Goal: Task Accomplishment & Management: Use online tool/utility

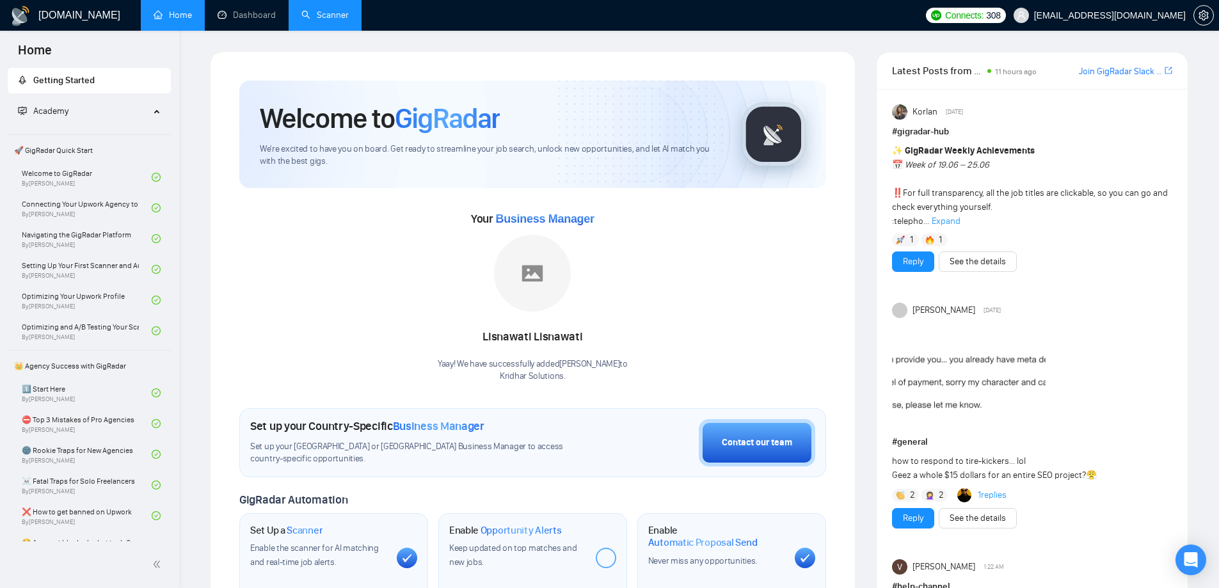
click at [321, 17] on link "Scanner" at bounding box center [325, 15] width 47 height 11
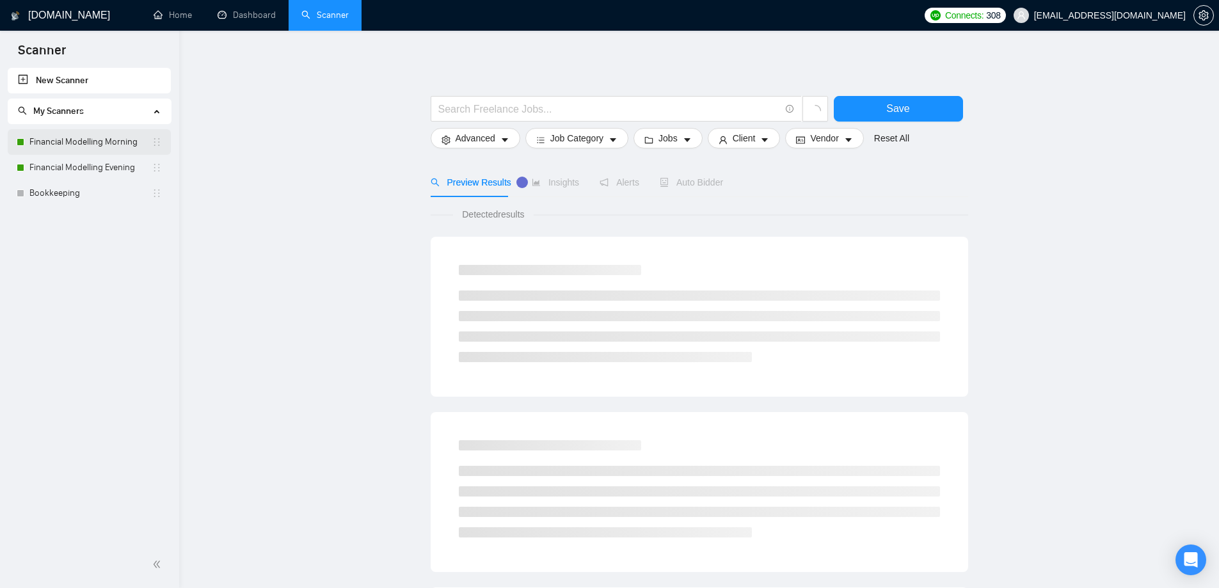
click at [108, 139] on link "Financial Modelling Morning" at bounding box center [90, 142] width 122 height 26
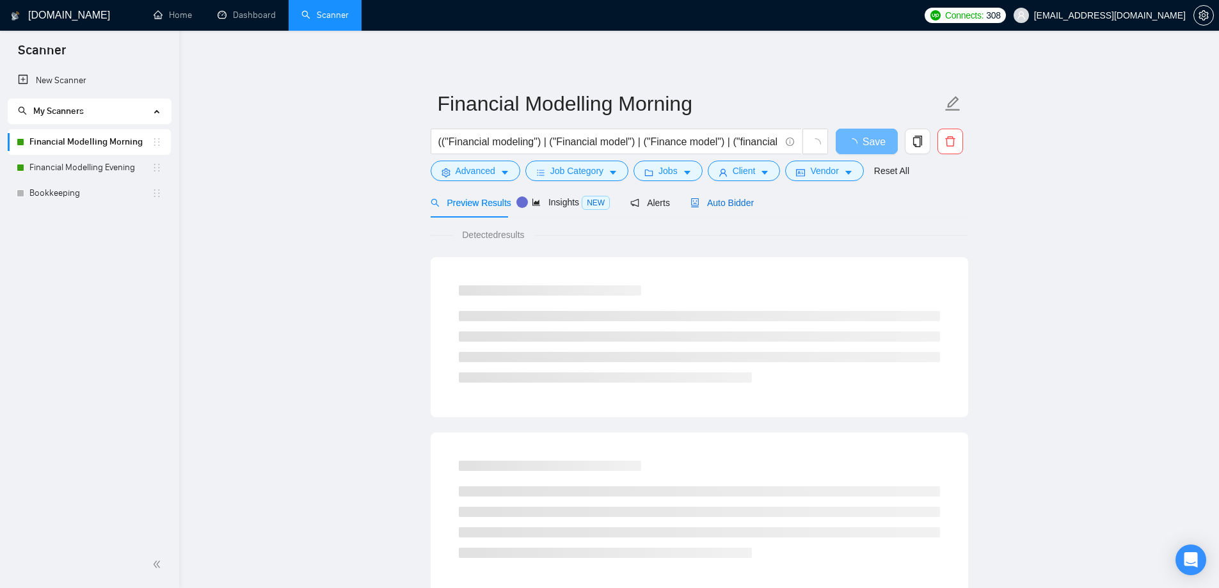
click at [705, 203] on span "Auto Bidder" at bounding box center [722, 203] width 63 height 10
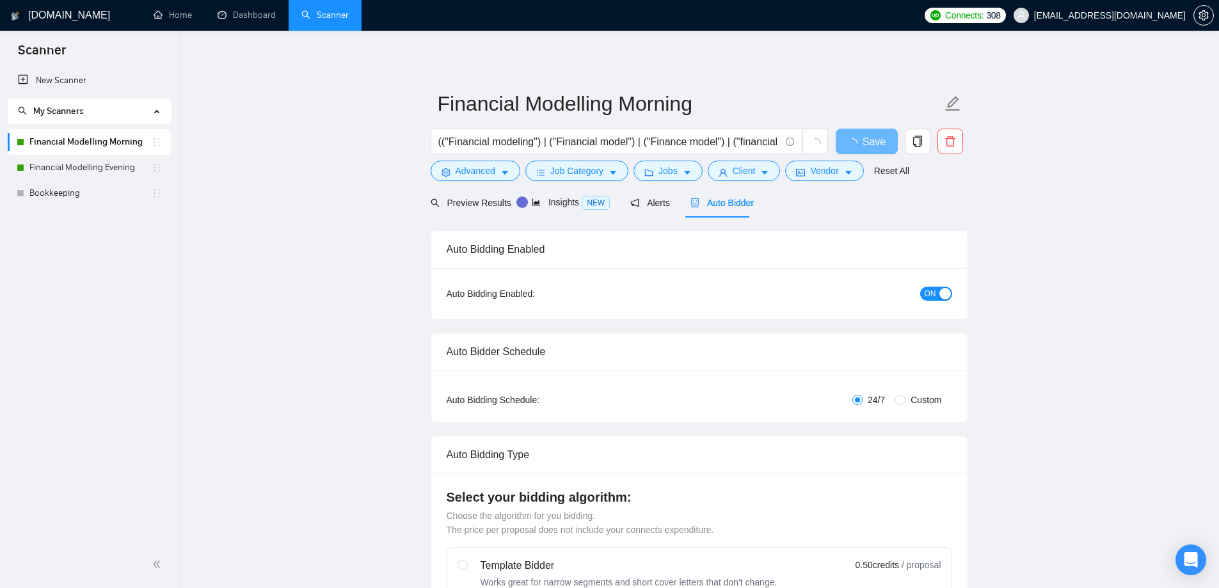
radio input "false"
radio input "true"
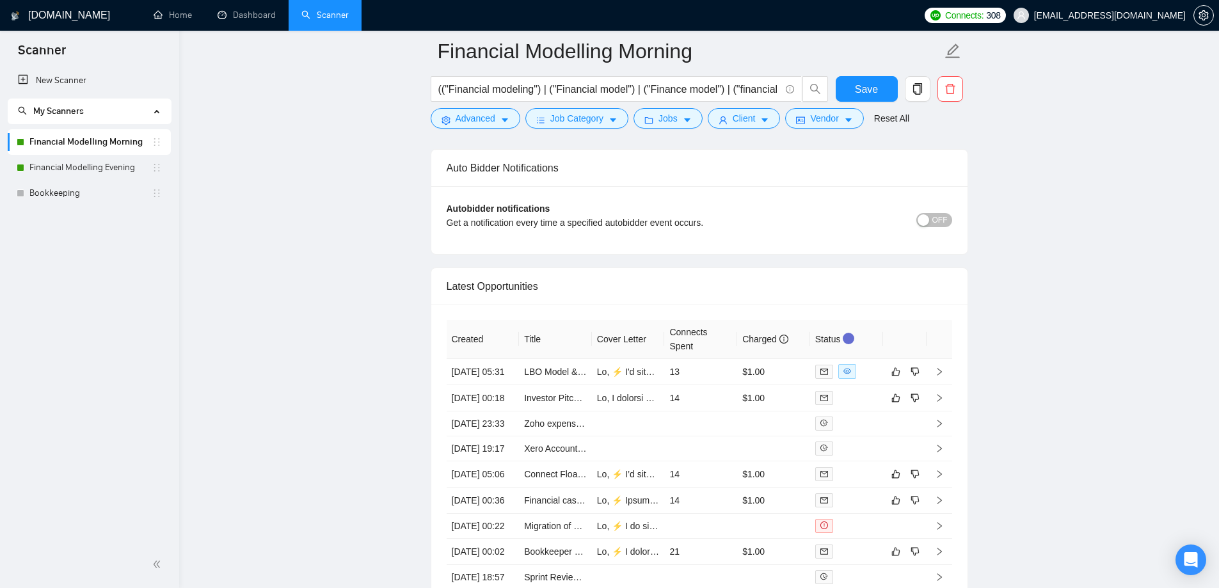
scroll to position [3281, 0]
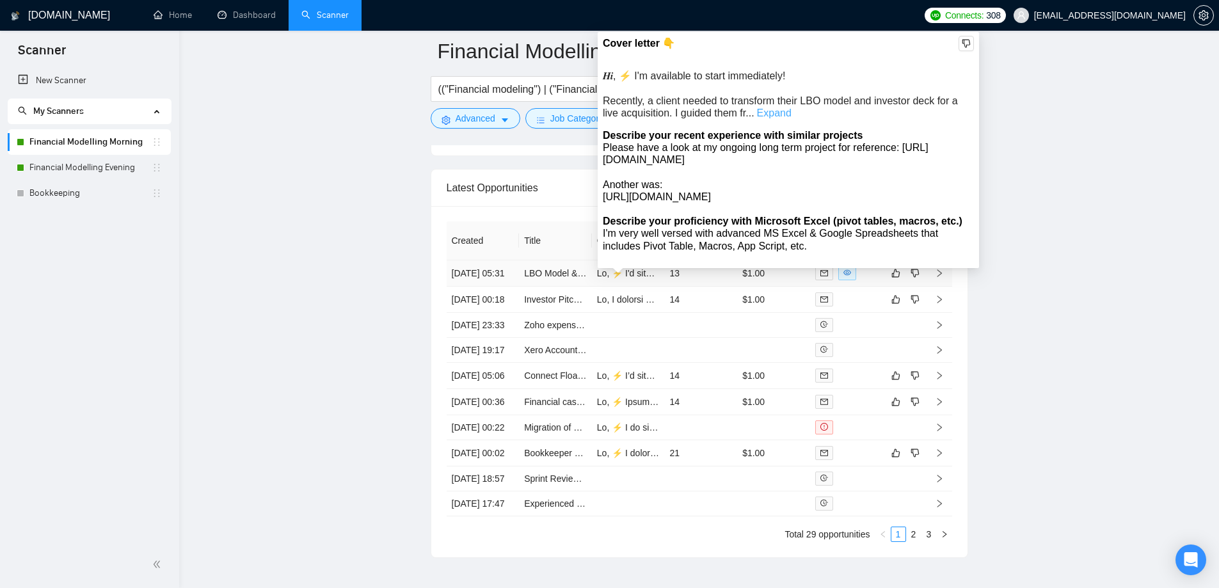
click at [781, 115] on link "Expand" at bounding box center [774, 113] width 35 height 11
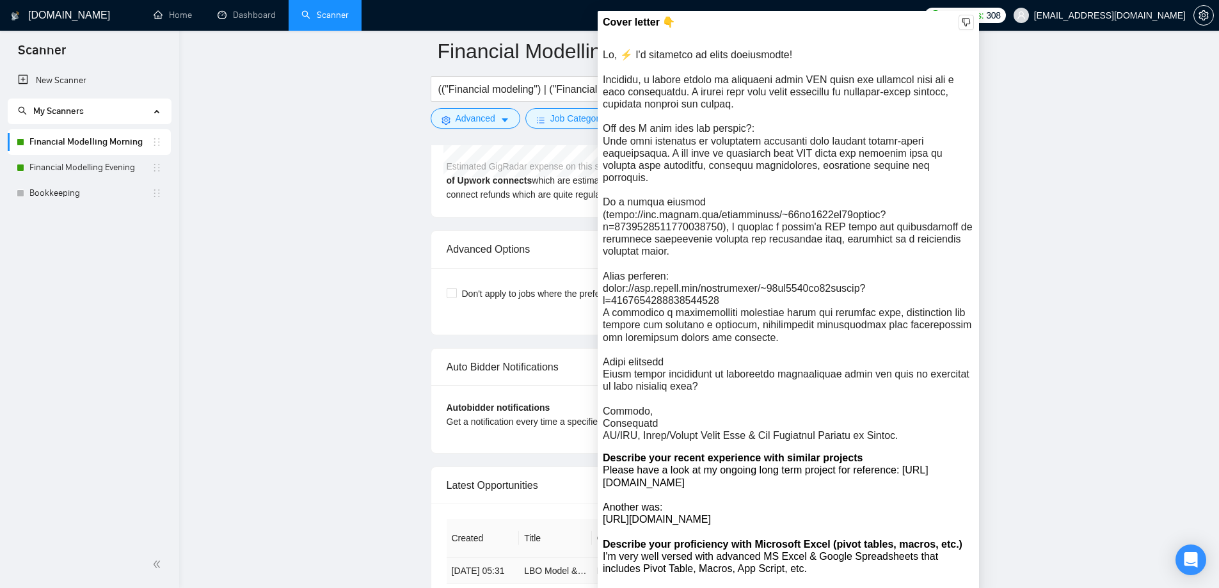
scroll to position [2961, 0]
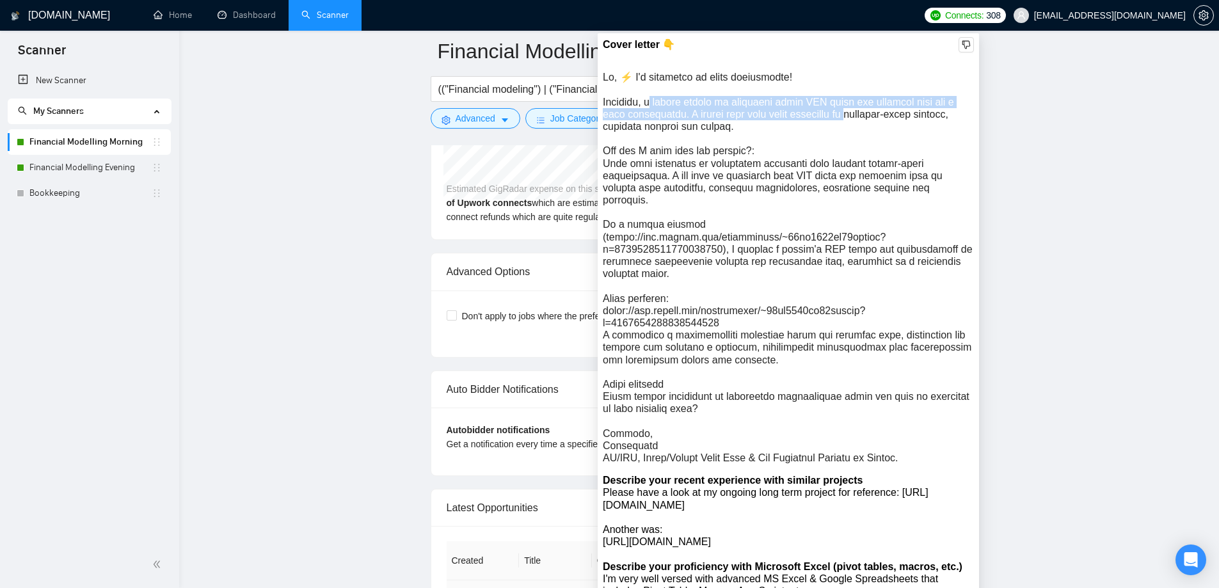
drag, startPoint x: 643, startPoint y: 105, endPoint x: 840, endPoint y: 120, distance: 197.8
click at [840, 120] on div "𝑯𝒊, ⚡ I'm available to start immediately!\a\aRecently, a client needed to trans…" at bounding box center [788, 267] width 371 height 393
click at [670, 115] on div "𝑯𝒊, ⚡ I'm available to start immediately!\a\aRecently, a client needed to trans…" at bounding box center [788, 267] width 371 height 393
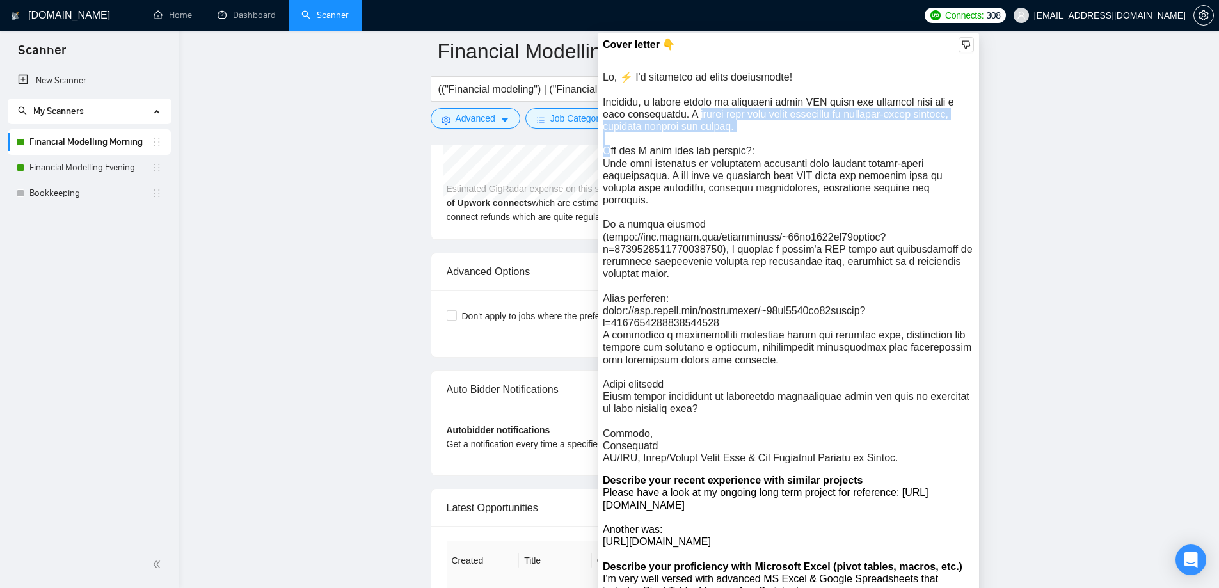
drag, startPoint x: 674, startPoint y: 113, endPoint x: 732, endPoint y: 136, distance: 62.4
click at [721, 136] on div "𝑯𝒊, ⚡ I'm available to start immediately!\a\aRecently, a client needed to trans…" at bounding box center [788, 267] width 371 height 393
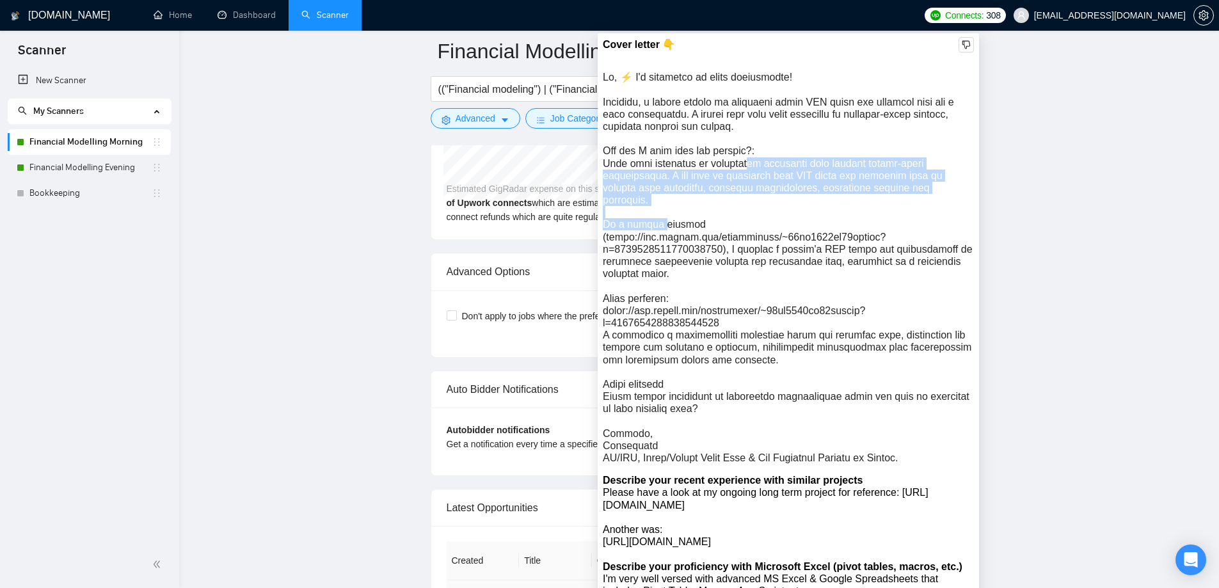
drag, startPoint x: 650, startPoint y: 163, endPoint x: 867, endPoint y: 188, distance: 218.4
click at [867, 186] on div "𝑯𝒊, ⚡ I'm available to start immediately!\a\aRecently, a client needed to trans…" at bounding box center [788, 267] width 371 height 393
click at [792, 189] on div "𝑯𝒊, ⚡ I'm available to start immediately!\a\aRecently, a client needed to trans…" at bounding box center [788, 267] width 371 height 393
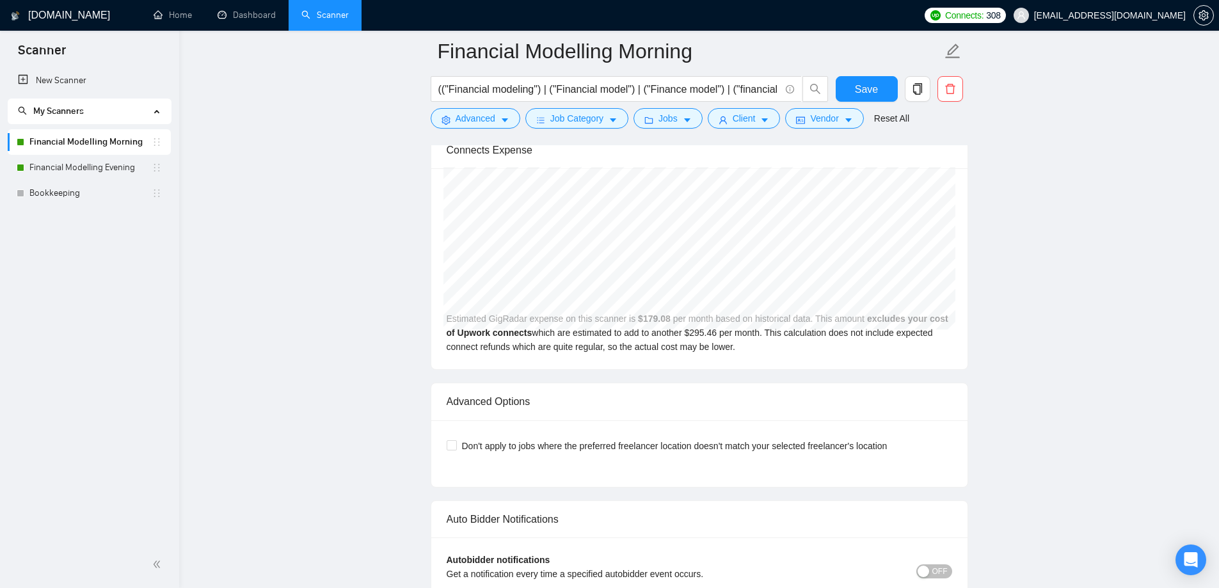
scroll to position [2769, 0]
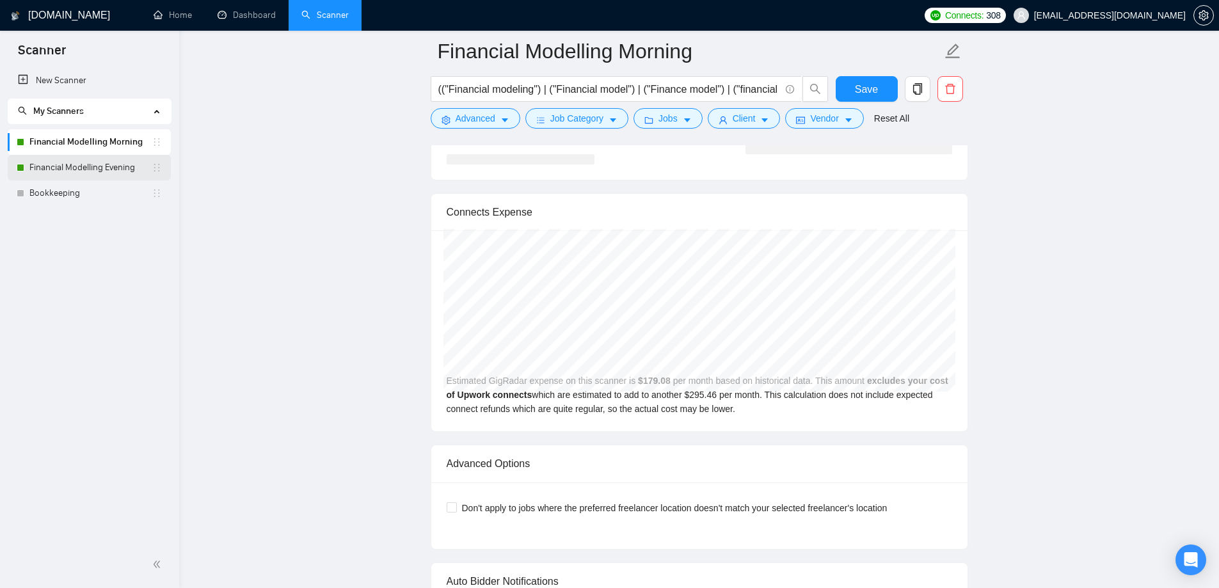
click at [104, 172] on link "Financial Modelling Evening" at bounding box center [90, 168] width 122 height 26
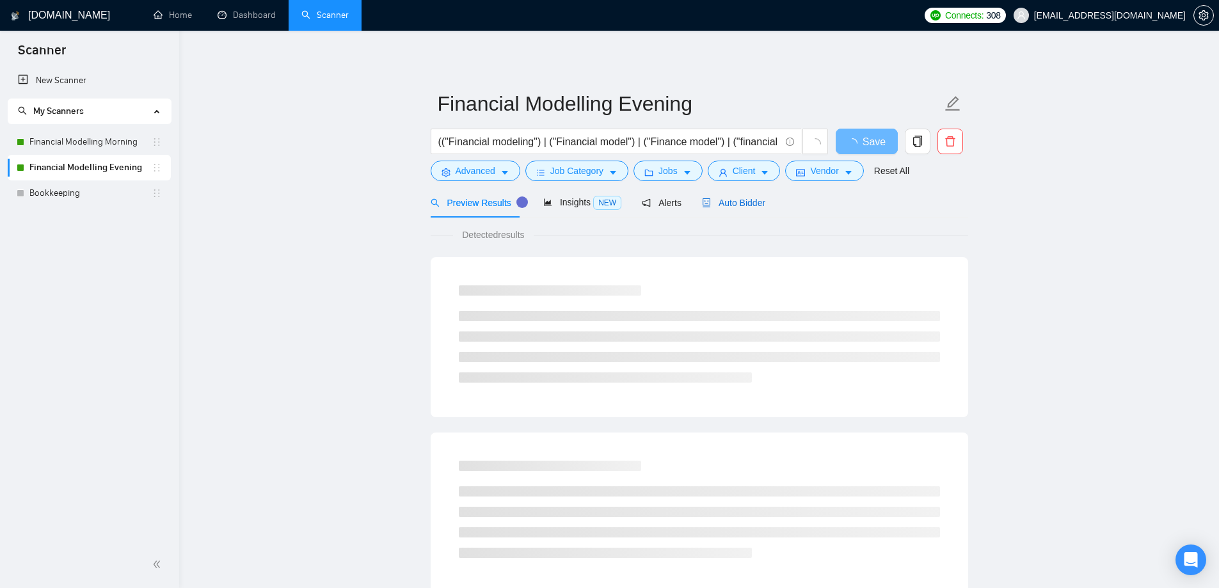
click at [743, 208] on span "Auto Bidder" at bounding box center [733, 203] width 63 height 10
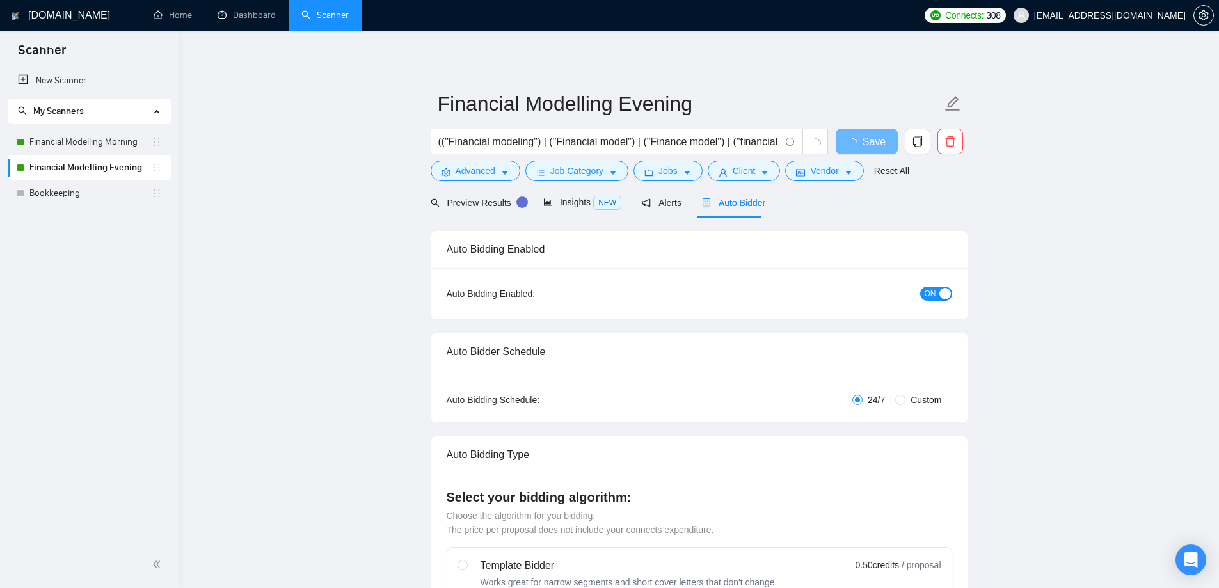
radio input "false"
radio input "true"
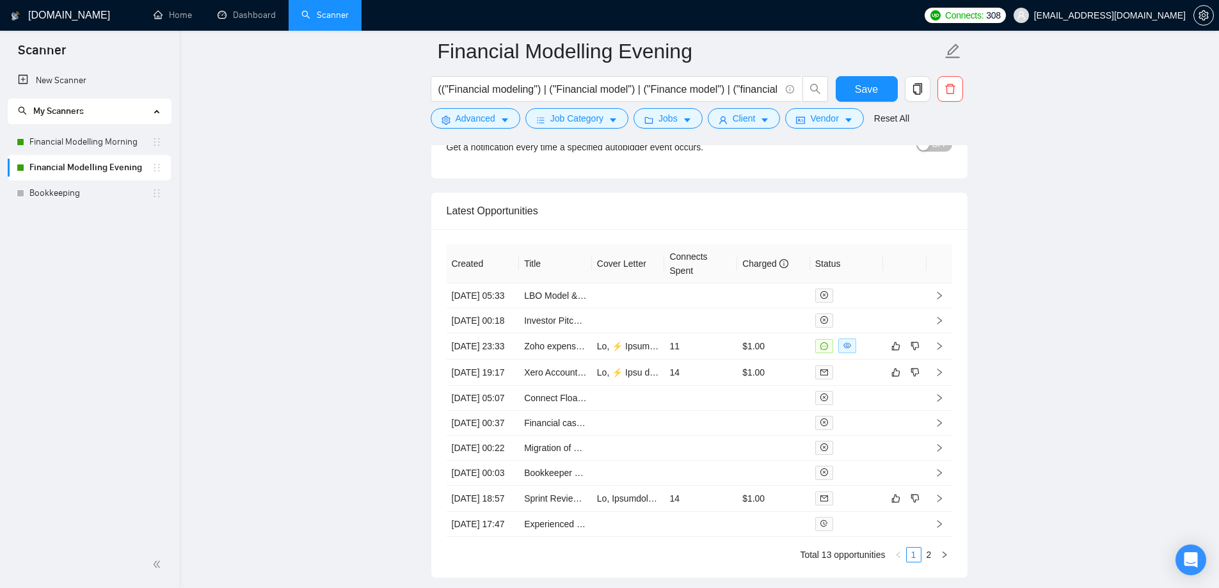
scroll to position [3260, 0]
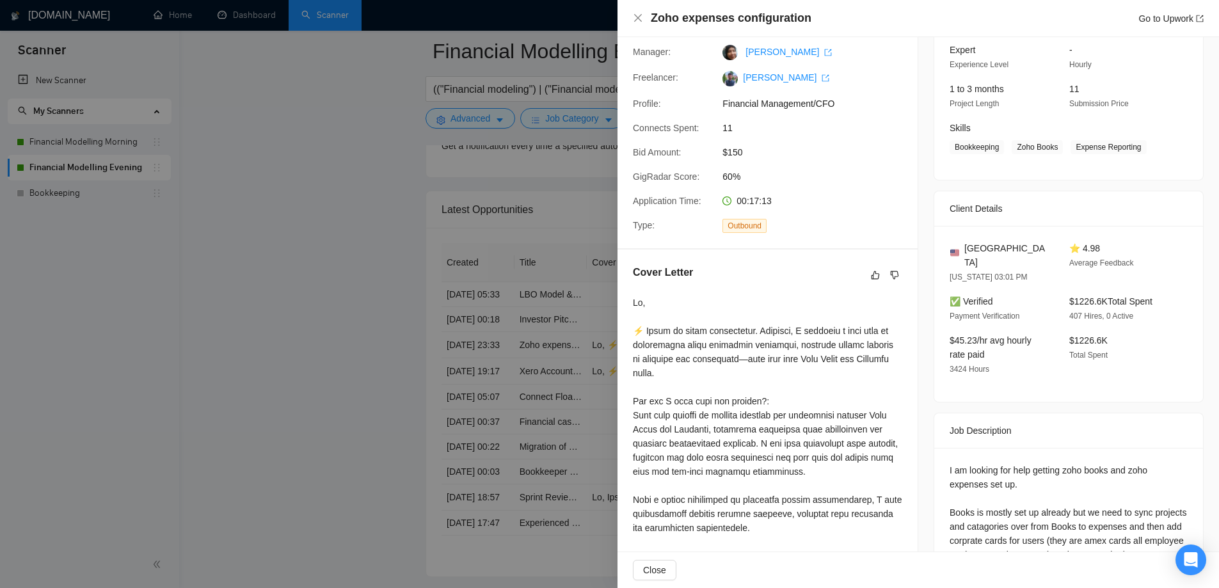
scroll to position [128, 0]
drag, startPoint x: 684, startPoint y: 347, endPoint x: 852, endPoint y: 347, distance: 167.7
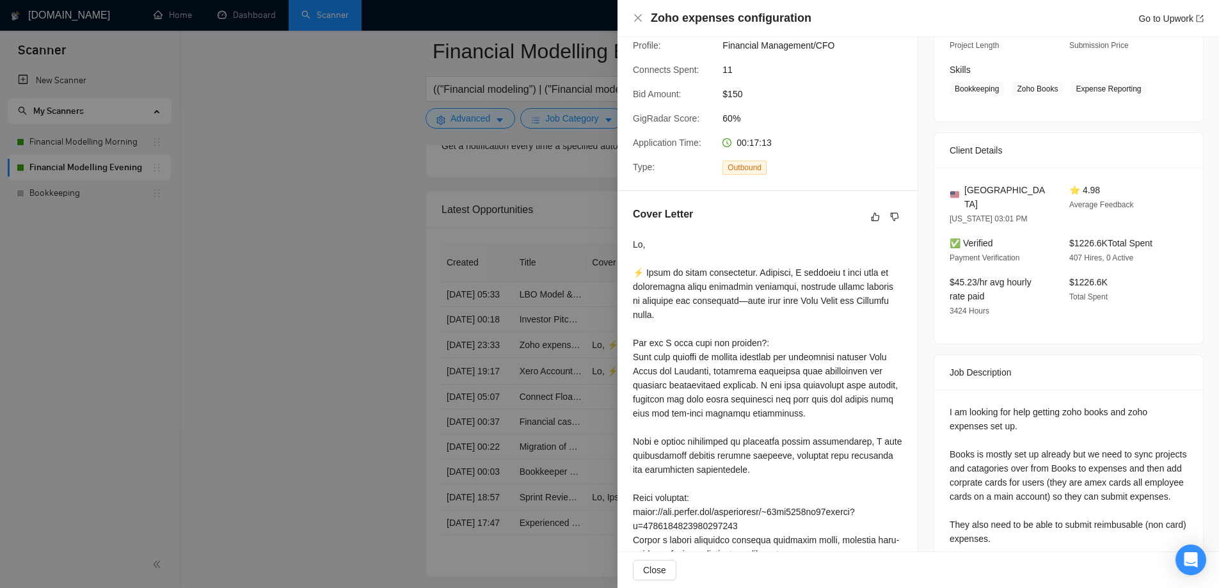
scroll to position [256, 0]
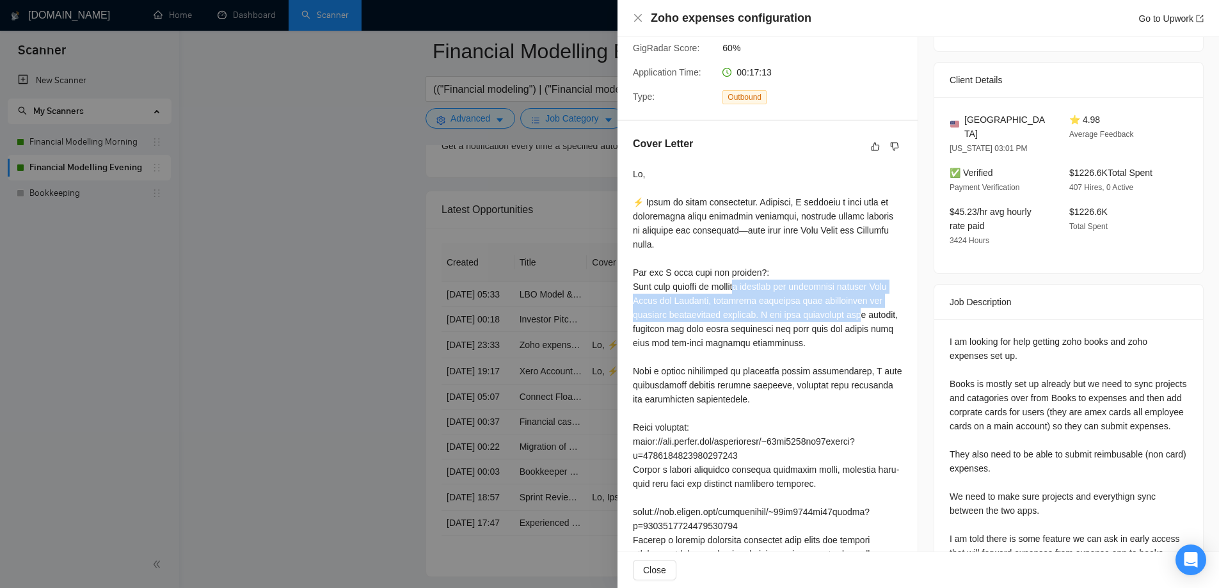
drag, startPoint x: 668, startPoint y: 292, endPoint x: 778, endPoint y: 315, distance: 112.5
click at [778, 315] on div "Cover Letter" at bounding box center [768, 464] width 300 height 686
click at [708, 316] on div at bounding box center [767, 477] width 269 height 620
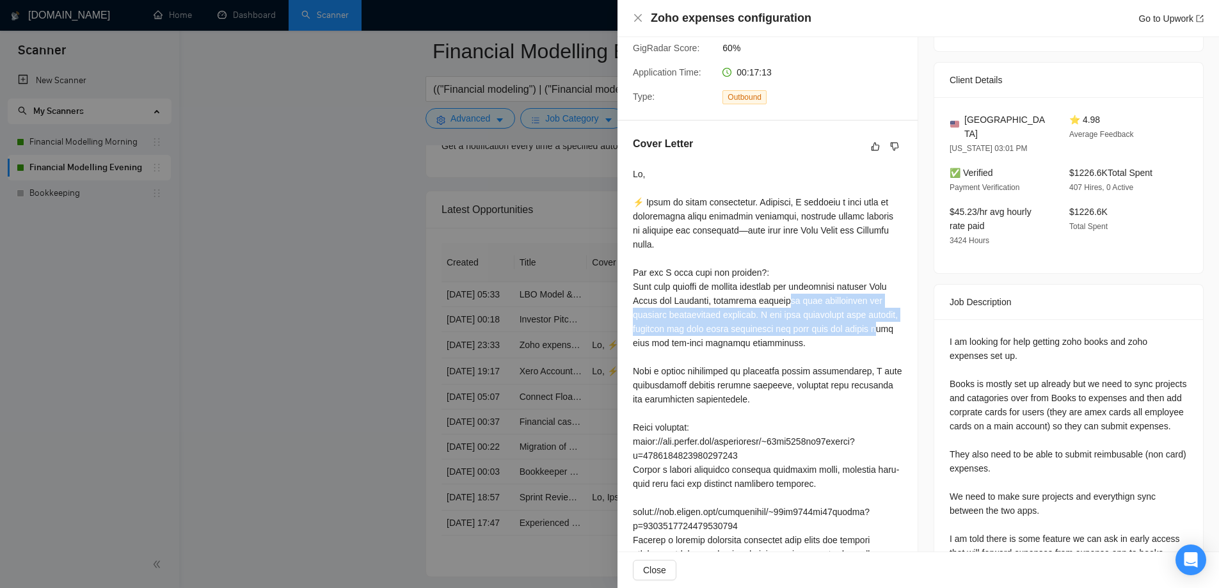
drag, startPoint x: 700, startPoint y: 295, endPoint x: 801, endPoint y: 332, distance: 107.7
click at [801, 332] on div at bounding box center [767, 477] width 269 height 620
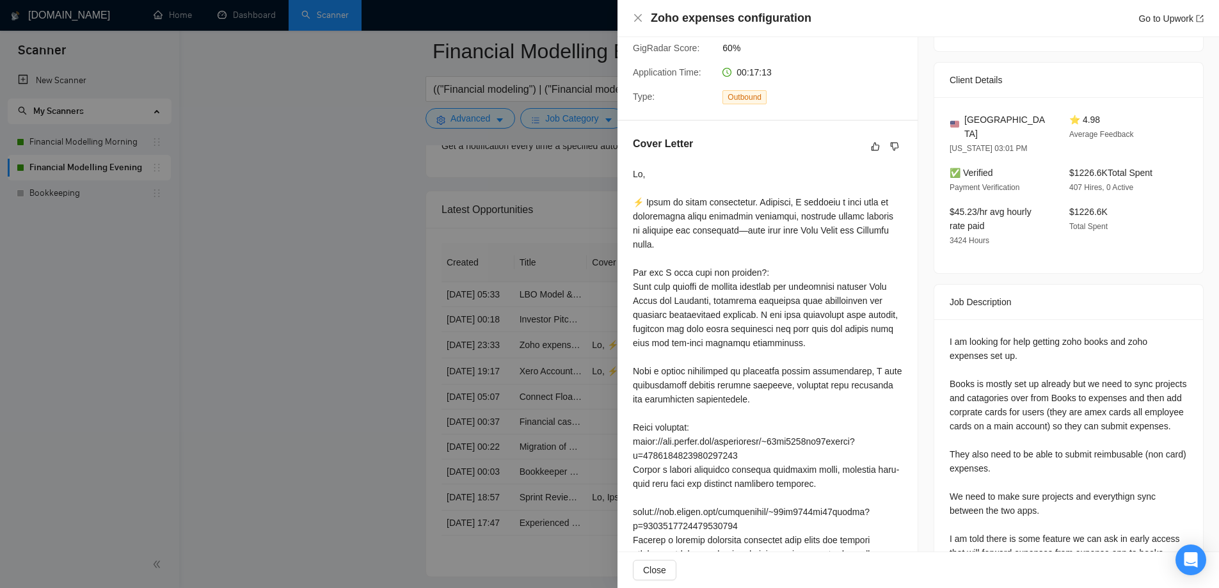
click at [709, 342] on div at bounding box center [767, 477] width 269 height 620
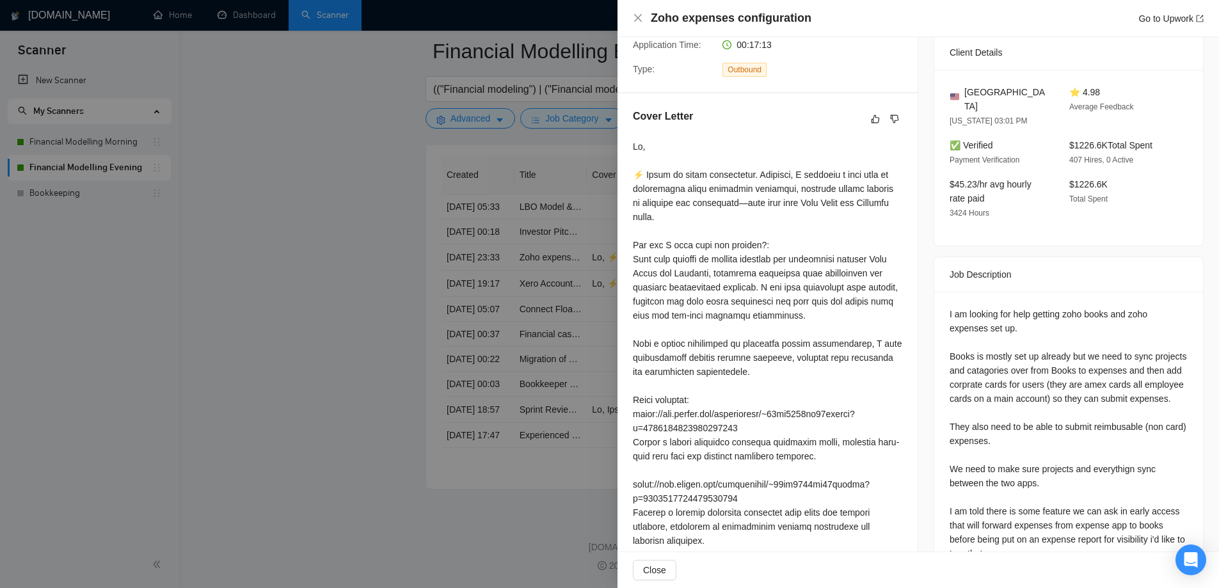
scroll to position [511, 0]
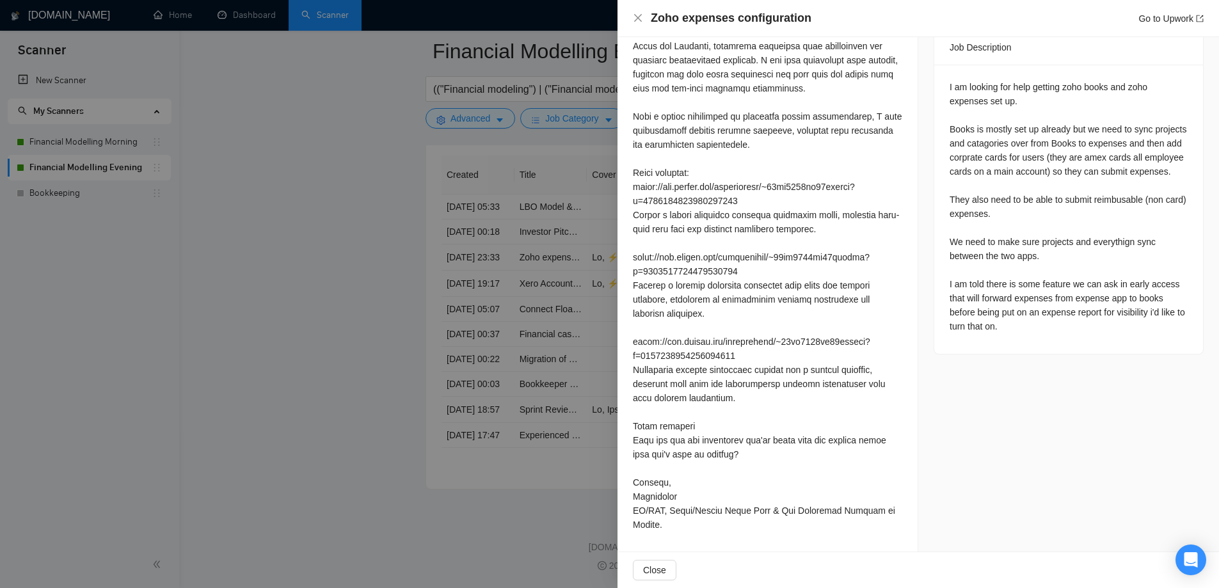
click at [472, 373] on div at bounding box center [609, 294] width 1219 height 588
